Goal: Task Accomplishment & Management: Use online tool/utility

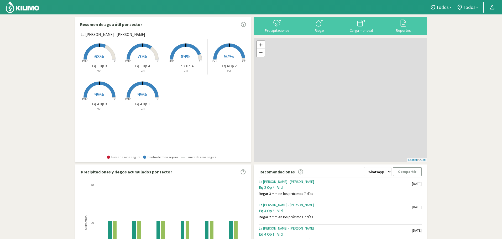
click at [279, 29] on div "Precipitaciones" at bounding box center [277, 31] width 39 height 4
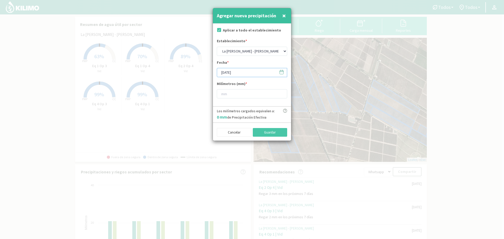
click at [225, 72] on input "[DATE]" at bounding box center [252, 72] width 70 height 9
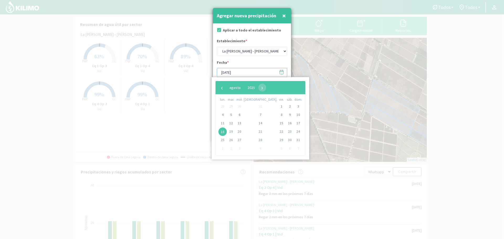
type input "16/08/2025"
click at [323, 70] on div at bounding box center [252, 119] width 504 height 239
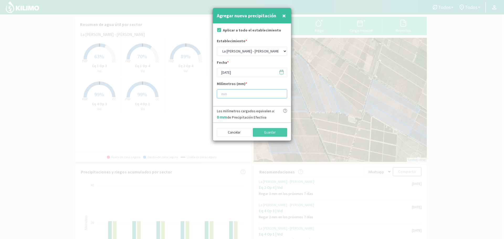
click at [261, 91] on input "number" at bounding box center [252, 93] width 70 height 9
type input "2"
click at [263, 131] on button "Guardar" at bounding box center [270, 132] width 35 height 9
type input "[DATE]"
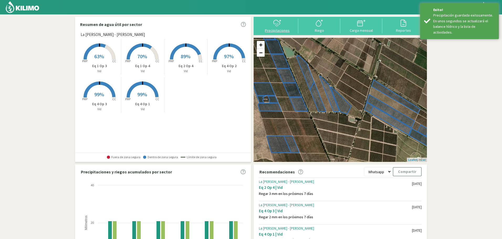
click at [273, 28] on svg-icon at bounding box center [277, 26] width 8 height 5
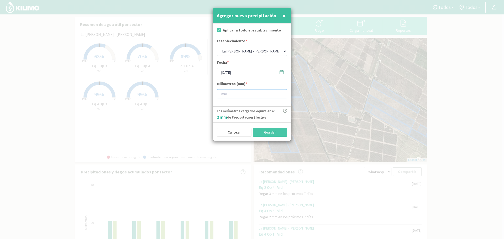
click at [230, 93] on input "number" at bounding box center [252, 93] width 70 height 9
type input "3"
click at [276, 132] on button "Guardar" at bounding box center [270, 132] width 35 height 9
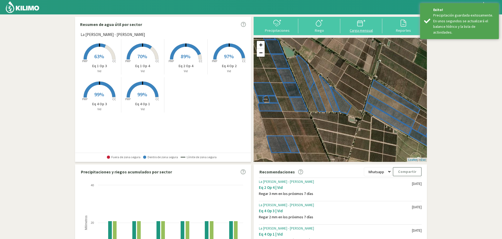
click at [364, 23] on icon at bounding box center [361, 23] width 8 height 8
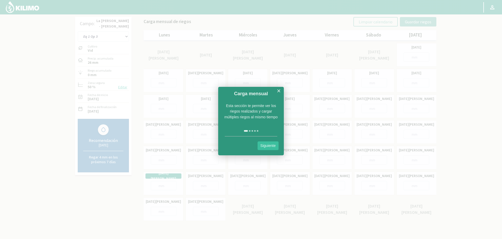
click at [280, 90] on link "×" at bounding box center [279, 91] width 4 height 7
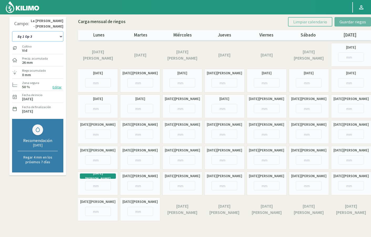
click at [52, 38] on select "Eq 1 Op 3 Eq 1 Op 4 Eq 2 Op 4 Eq 4 Op 1 Eq 4 Op 2 Eq 4 Op 3" at bounding box center [37, 36] width 51 height 11
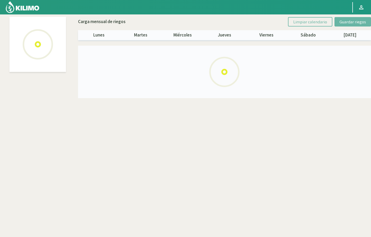
select select "3: Object"
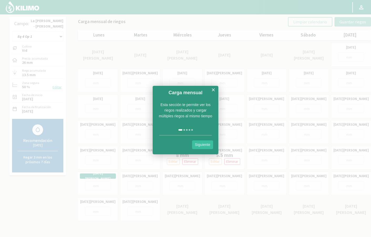
click at [203, 146] on link "Siguiente" at bounding box center [202, 144] width 21 height 9
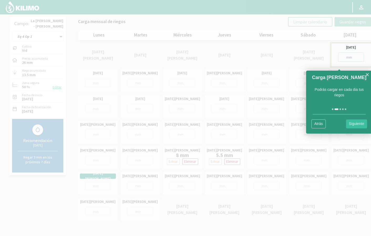
click at [359, 123] on link "Siguiente" at bounding box center [356, 123] width 21 height 9
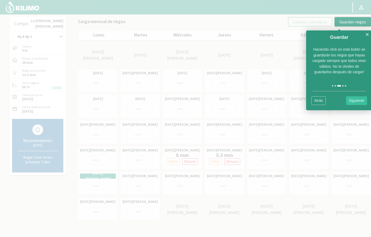
click at [354, 100] on link "Siguiente" at bounding box center [356, 100] width 21 height 9
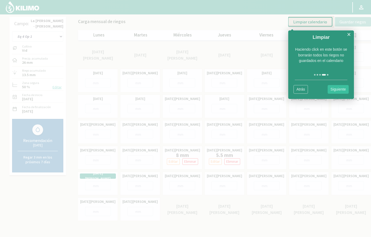
click at [334, 89] on link "Siguiente" at bounding box center [337, 89] width 21 height 9
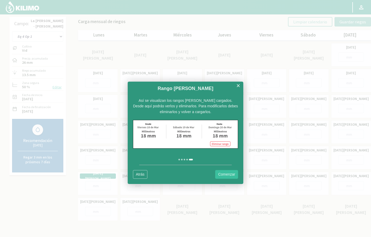
click at [227, 173] on link "Comenzar" at bounding box center [226, 174] width 23 height 9
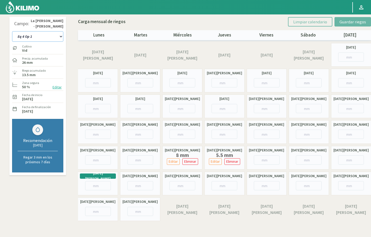
click at [41, 36] on select "Eq 1 Op 3 Eq 1 Op 4 Eq 2 Op 4 Eq 4 Op 1 Eq 4 Op 2 Eq 4 Op 3" at bounding box center [37, 36] width 51 height 11
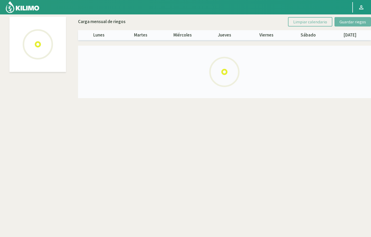
select select "4: Object"
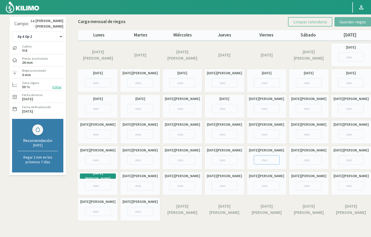
click at [265, 159] on input "number" at bounding box center [267, 159] width 26 height 9
type input "7"
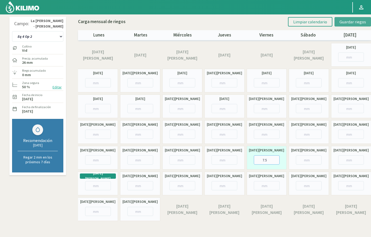
type input "7.5"
click at [347, 22] on span "Guardar riegos" at bounding box center [352, 21] width 27 height 5
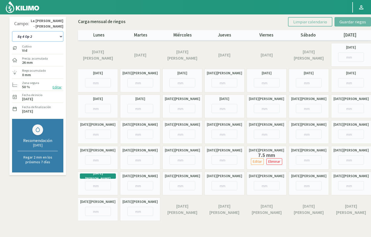
click at [49, 38] on select "Eq 1 Op 3 Eq 1 Op 4 Eq 2 Op 4 Eq 4 Op 1 Eq 4 Op 2 Eq 4 Op 3" at bounding box center [37, 36] width 51 height 11
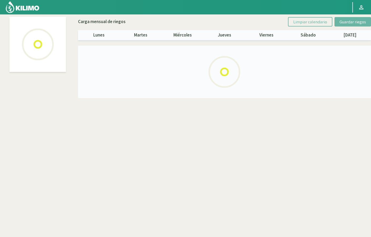
select select "5: Object"
